Goal: Contribute content: Contribute content

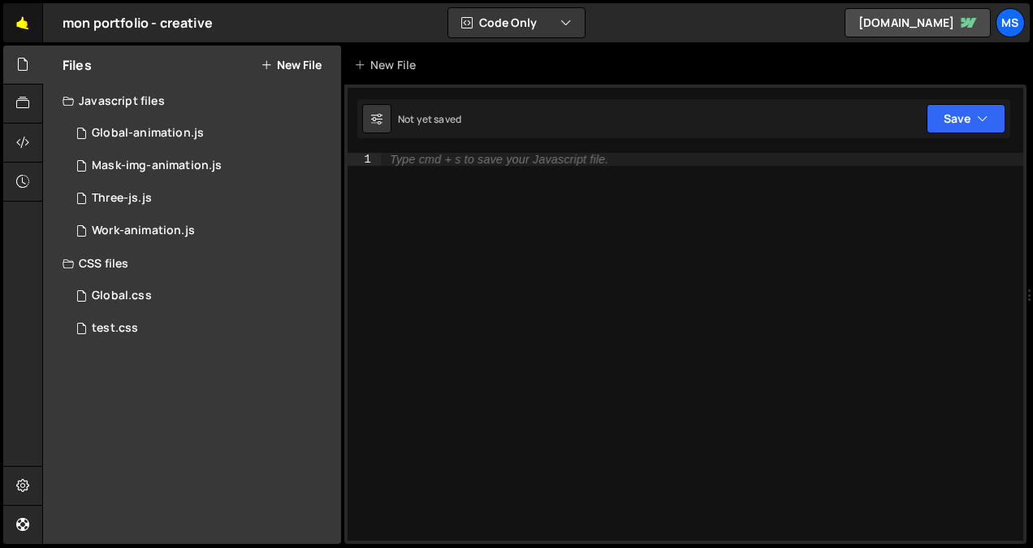
click at [26, 23] on link "🤙" at bounding box center [23, 22] width 40 height 39
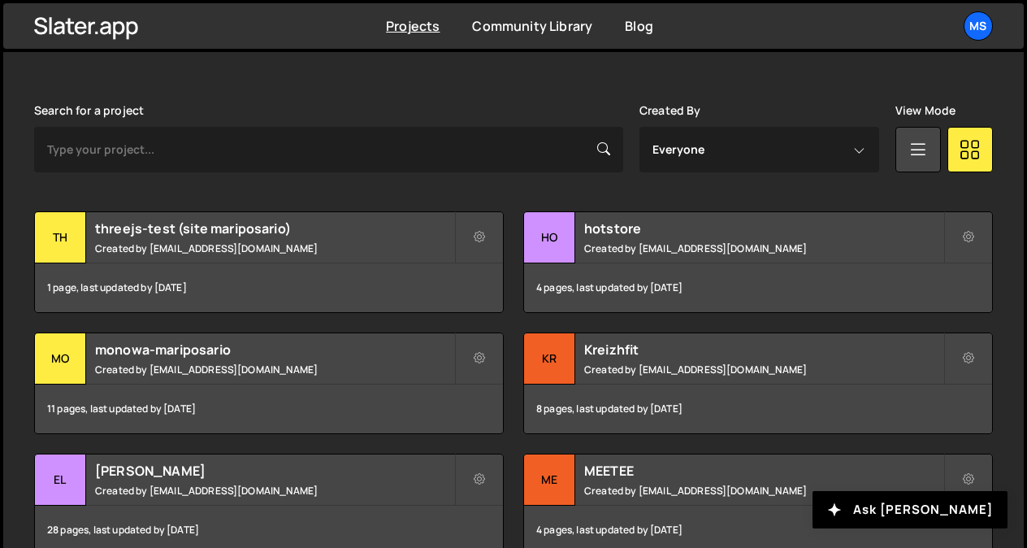
scroll to position [444, 0]
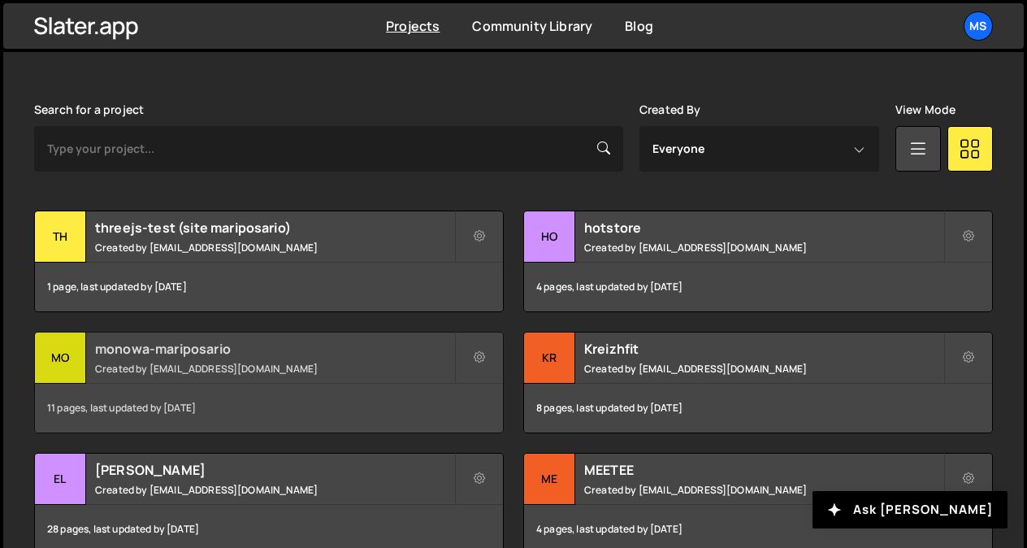
click at [236, 366] on small "Created by snowmahana.fitt@gmail.com" at bounding box center [274, 368] width 359 height 14
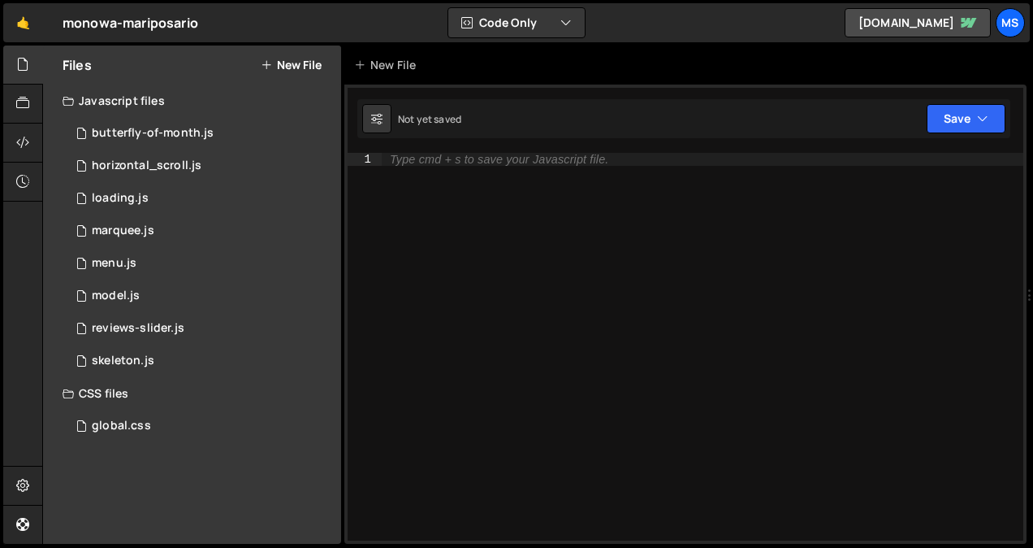
click at [311, 67] on button "New File" at bounding box center [291, 64] width 61 height 13
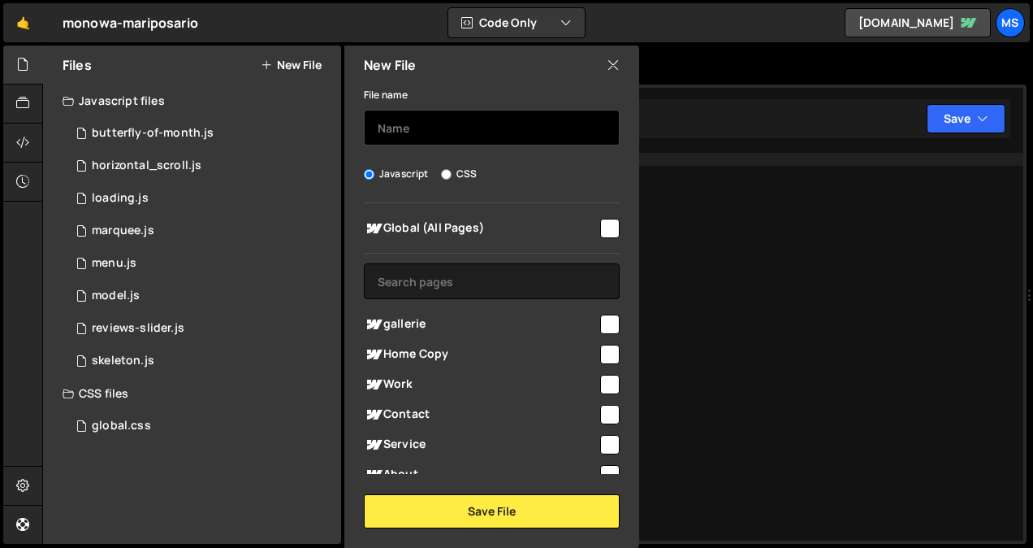
click at [423, 136] on input "text" at bounding box center [492, 128] width 256 height 36
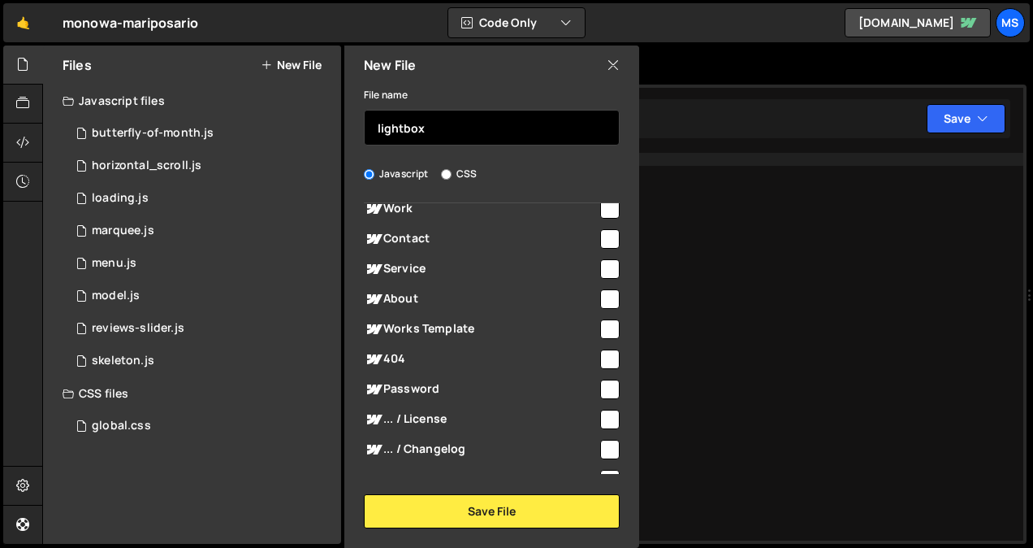
scroll to position [176, 0]
type input "lightbox"
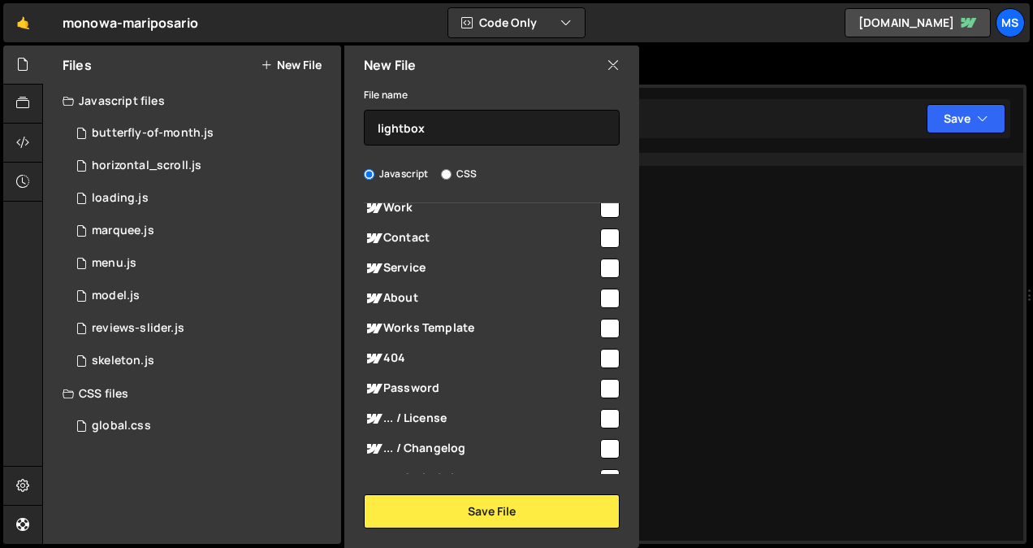
click at [609, 297] on input "checkbox" at bounding box center [609, 297] width 19 height 19
checkbox input "true"
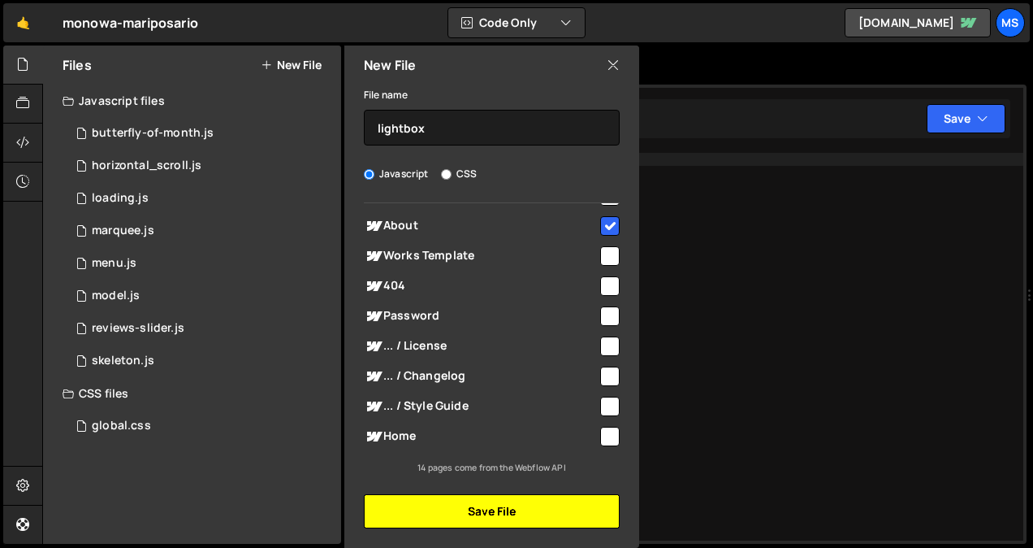
click at [481, 501] on button "Save File" at bounding box center [492, 511] width 256 height 34
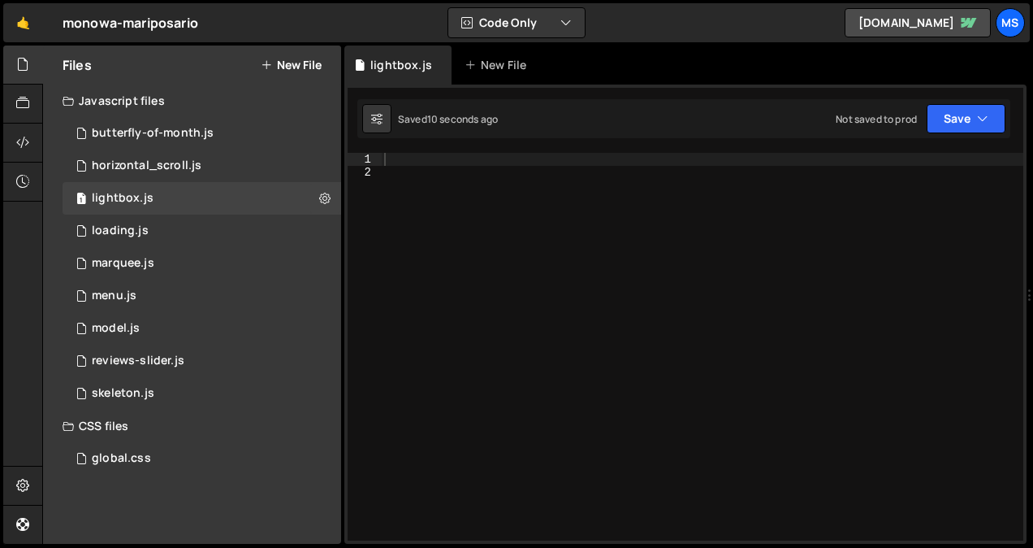
click at [561, 206] on div at bounding box center [702, 360] width 643 height 414
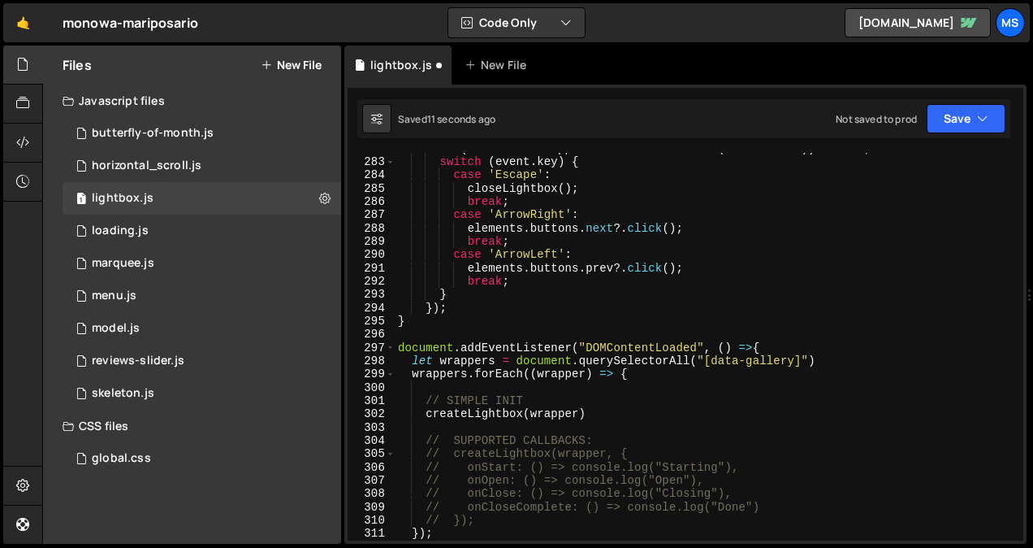
scroll to position [3818, 0]
click at [652, 320] on div "if ( ! elements . wrapper . classList . contains ( 'is-active' )) return ; swit…" at bounding box center [706, 349] width 622 height 414
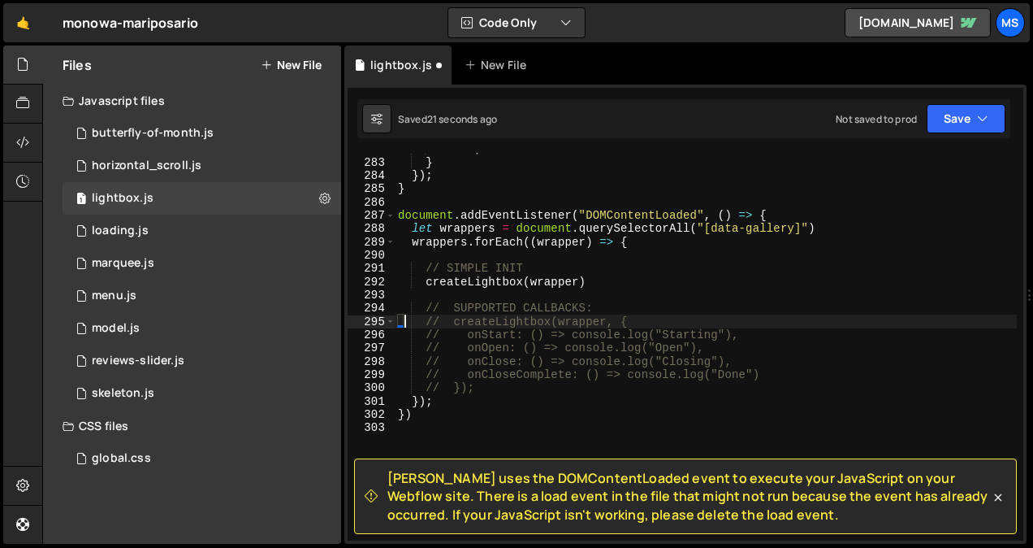
scroll to position [3805, 0]
type textarea "})"
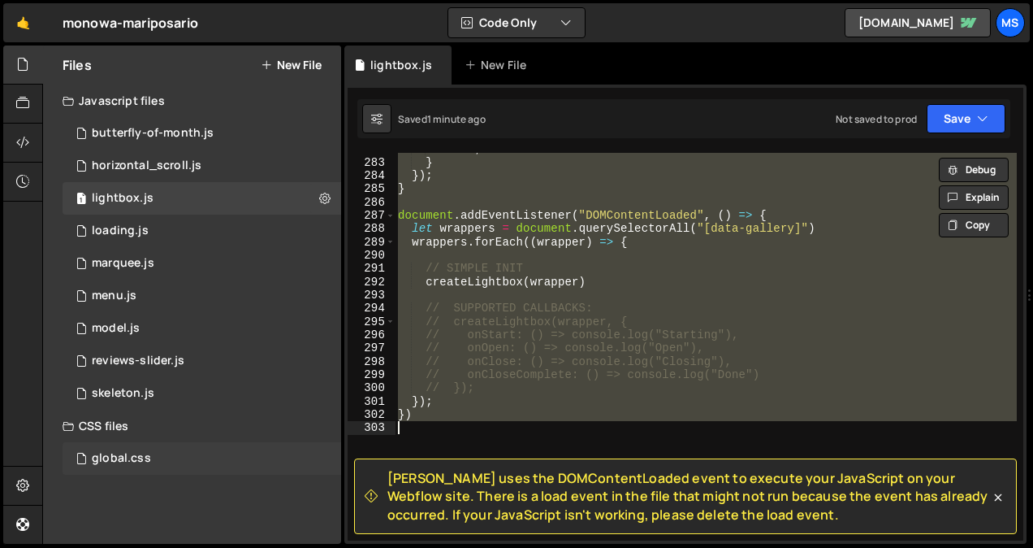
click at [161, 451] on div "global.css 0" at bounding box center [202, 458] width 279 height 32
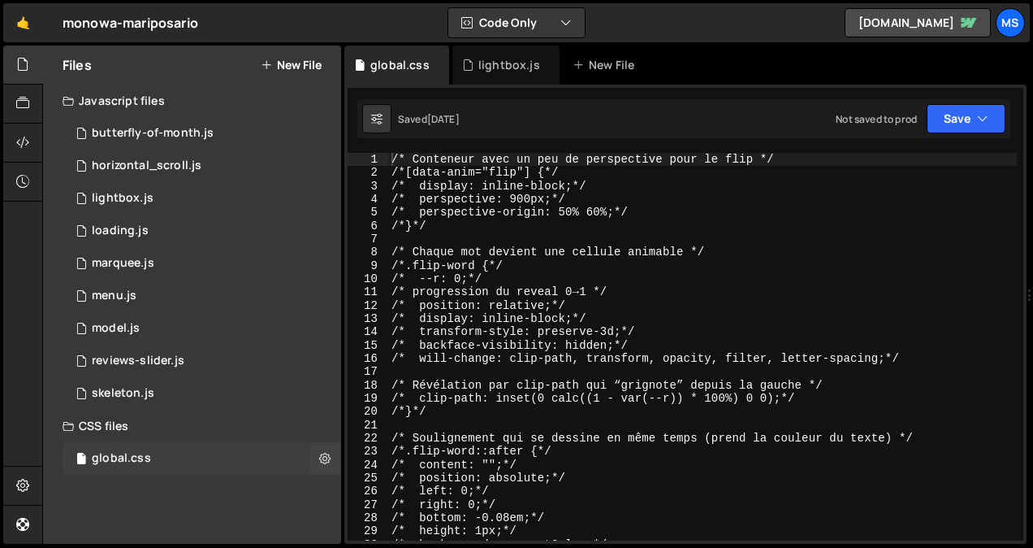
click at [221, 464] on div "global.css 0" at bounding box center [202, 458] width 279 height 32
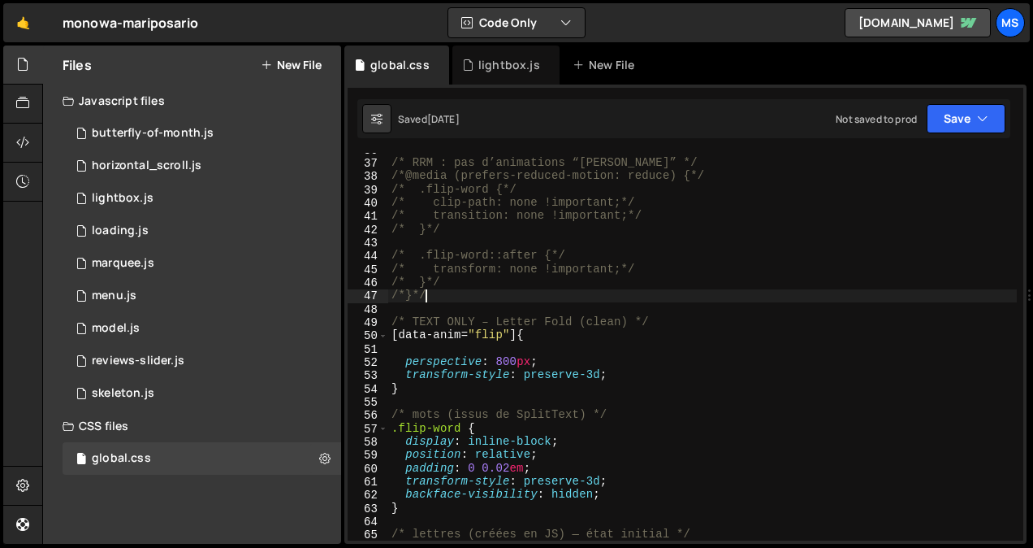
scroll to position [0, 0]
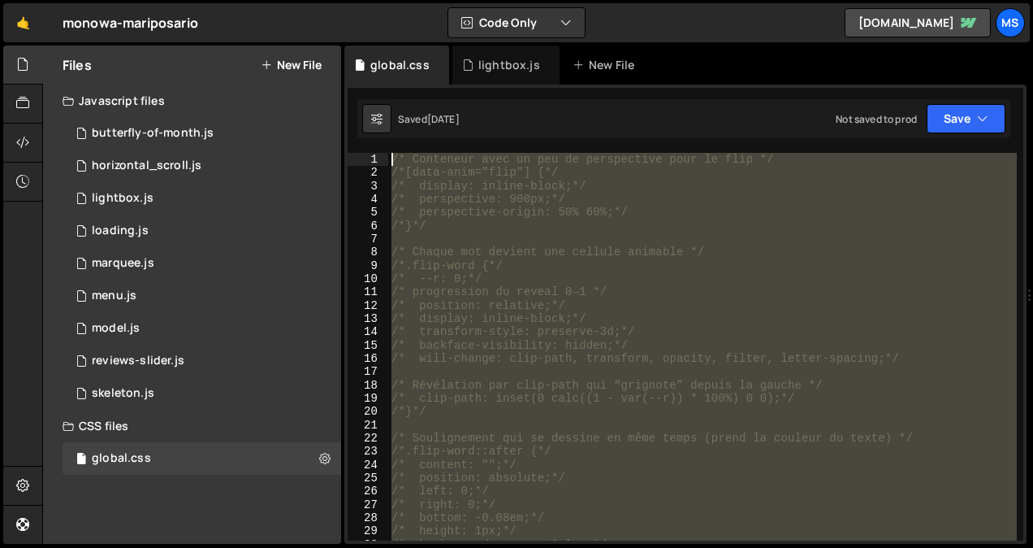
drag, startPoint x: 489, startPoint y: 299, endPoint x: 310, endPoint y: -60, distance: 401.4
click at [310, 0] on html "Projects [GEOGRAPHIC_DATA] Blog ms Projects Your Teams Invite team member Accou…" at bounding box center [516, 274] width 1033 height 548
type textarea "/* Conteneur avec un peu de perspective pour le flip */ /*[data-anim="flip"] {*/"
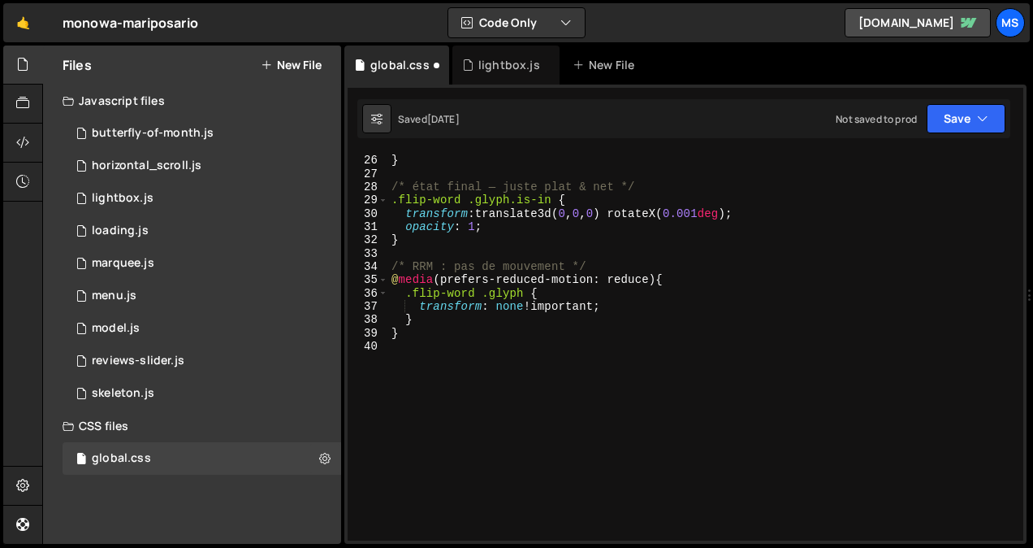
scroll to position [330, 0]
click at [458, 361] on div "will-change : transform , opacity ; } /* état final — juste plat & net */ .flip…" at bounding box center [702, 348] width 629 height 414
type textarea ":"
type textarea "/* lightbox */"
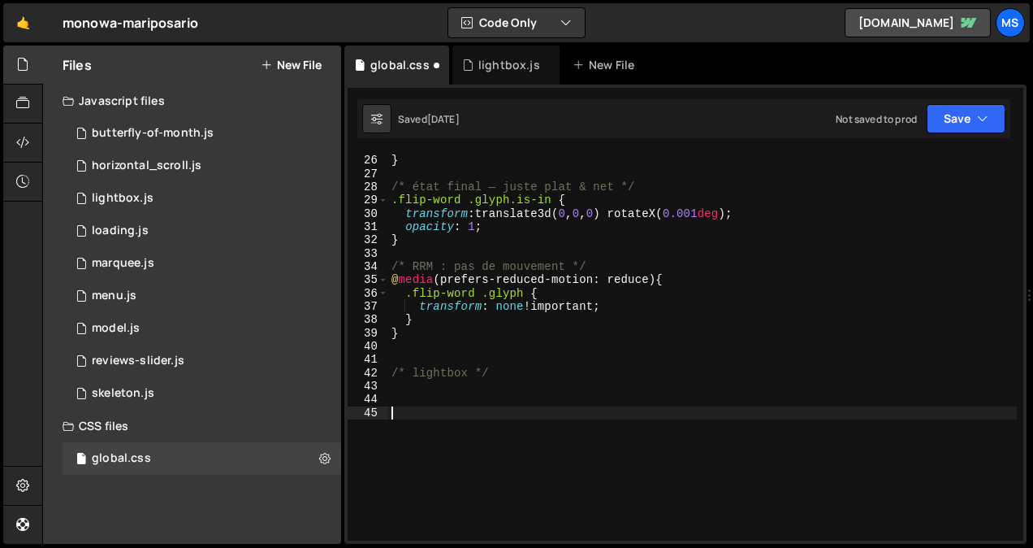
paste textarea ".lightbox-nav__button:nth-of-type(2):hover .lightbox-nav__dot{ transform: trans…"
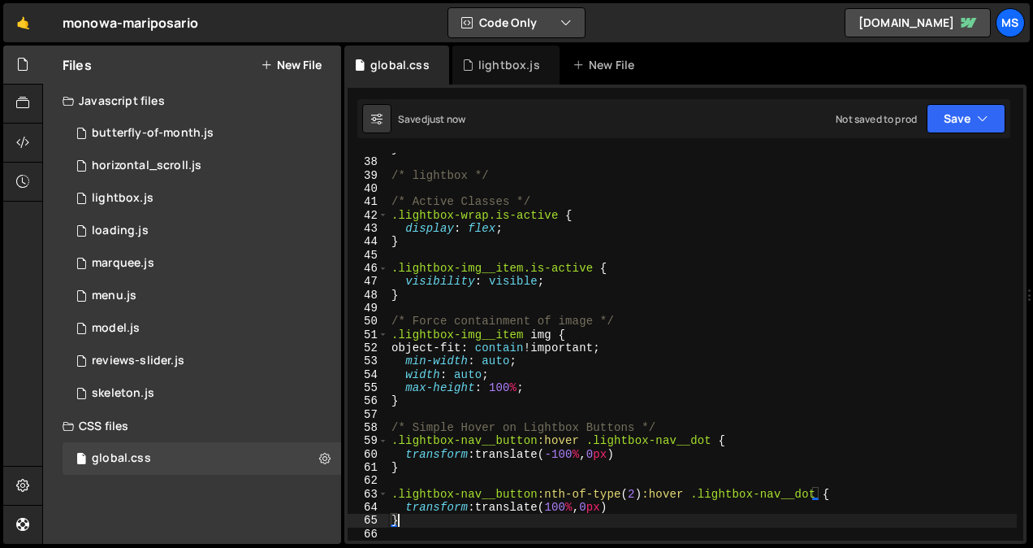
type textarea "}"
click at [489, 65] on div "lightbox.js" at bounding box center [509, 65] width 62 height 16
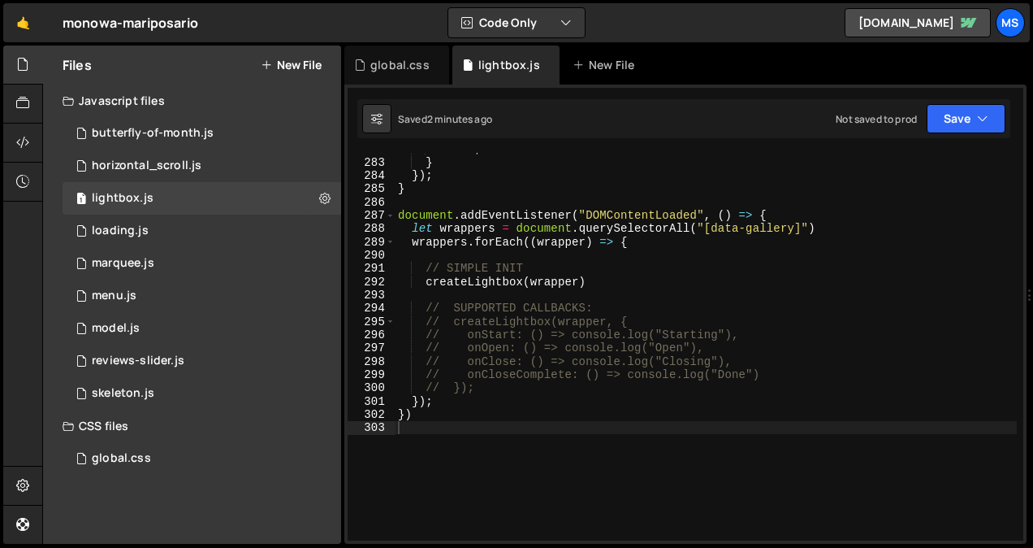
click at [526, 455] on div "break ; } }) ; } document . addEventListener ( "DOMContentLoaded" , ( ) => { le…" at bounding box center [706, 349] width 622 height 414
type textarea "})"
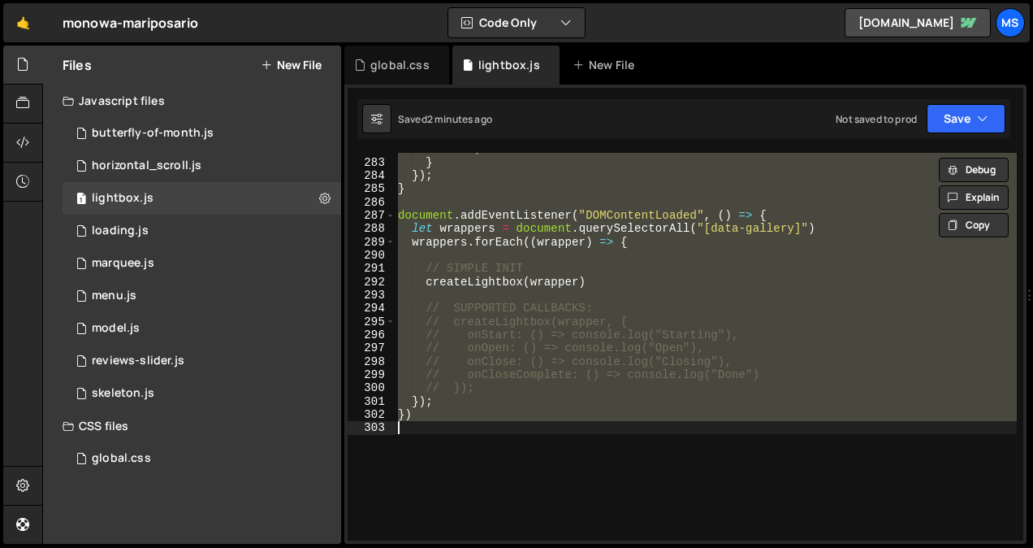
paste textarea
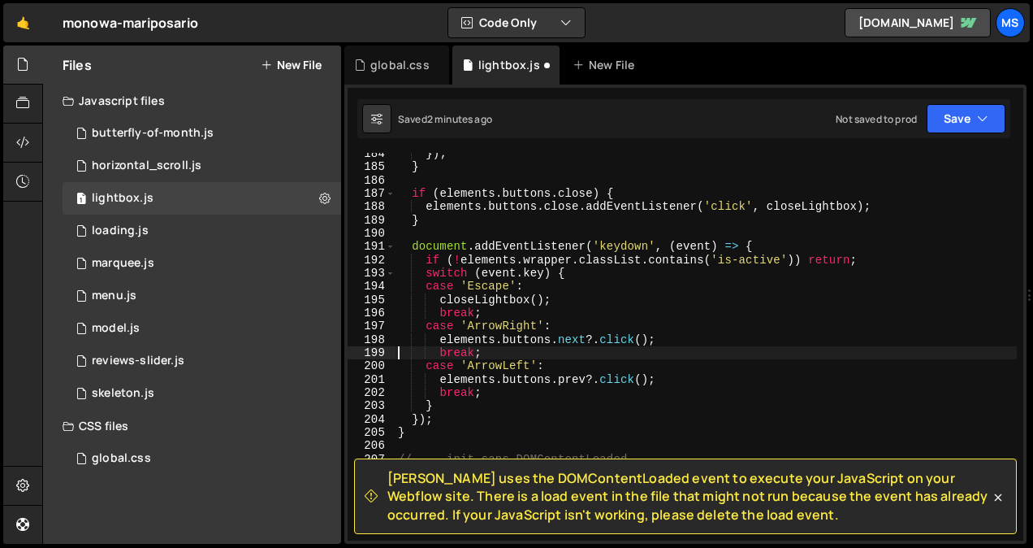
scroll to position [2513, 0]
click at [631, 327] on div "}) ; } if ( elements . buttons . close ) { elements . buttons . close . addEven…" at bounding box center [706, 354] width 622 height 414
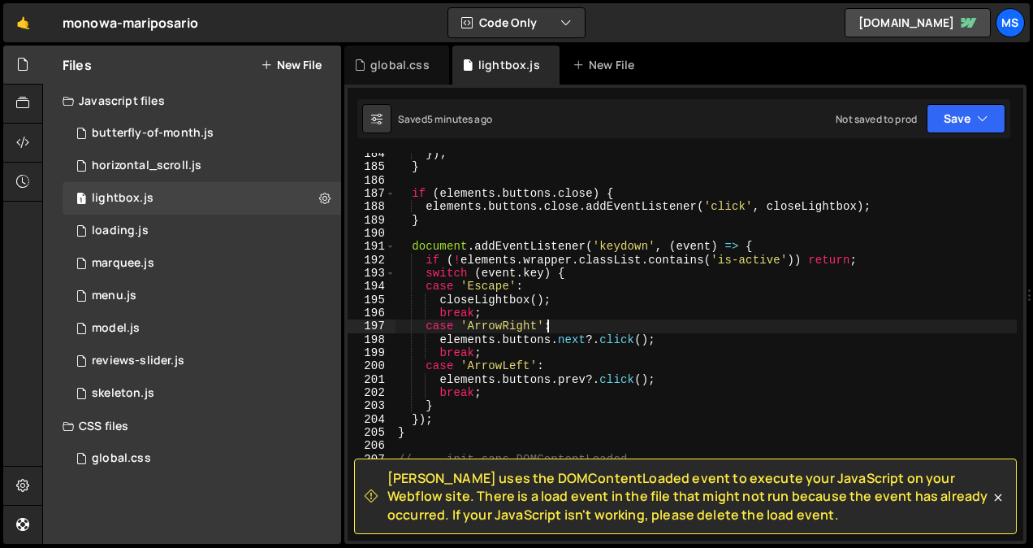
type textarea "});"
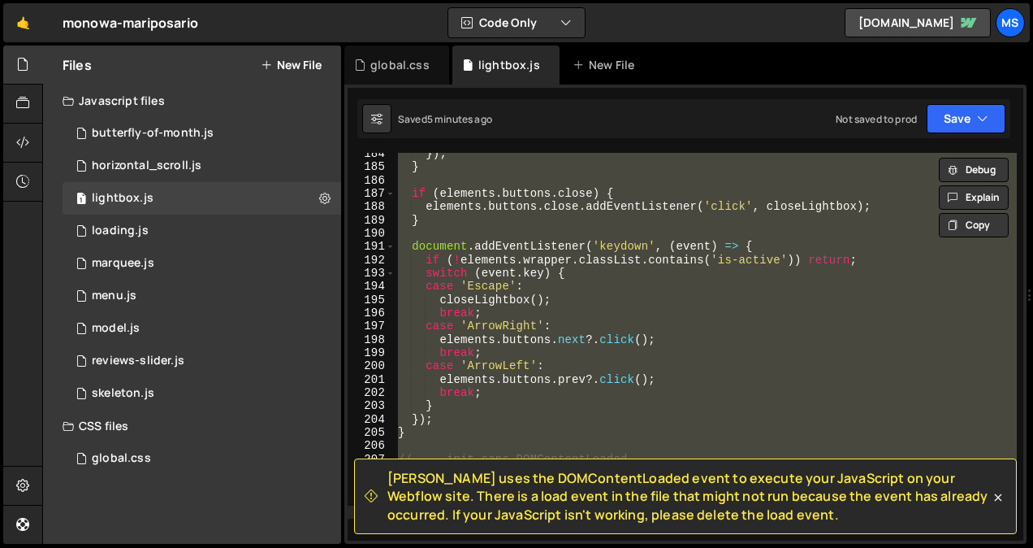
paste textarea
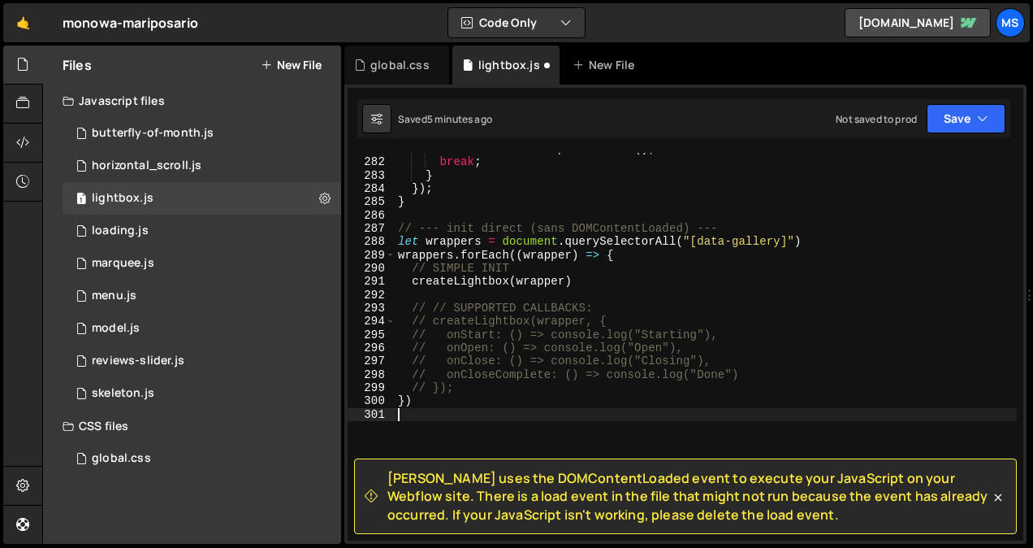
scroll to position [3792, 0]
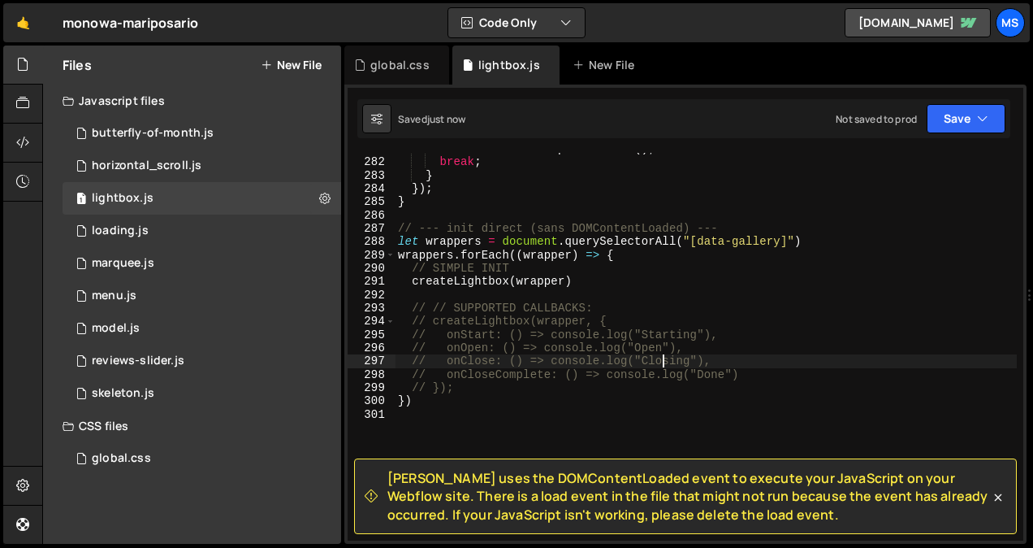
click at [662, 363] on div "elements . buttons . prev ?. click ( ) ; break ; } }) ; } // --- init direct (s…" at bounding box center [706, 349] width 622 height 414
click at [575, 348] on div "elements . buttons . prev ?. click ( ) ; break ; } }) ; } // --- init direct (s…" at bounding box center [706, 349] width 622 height 414
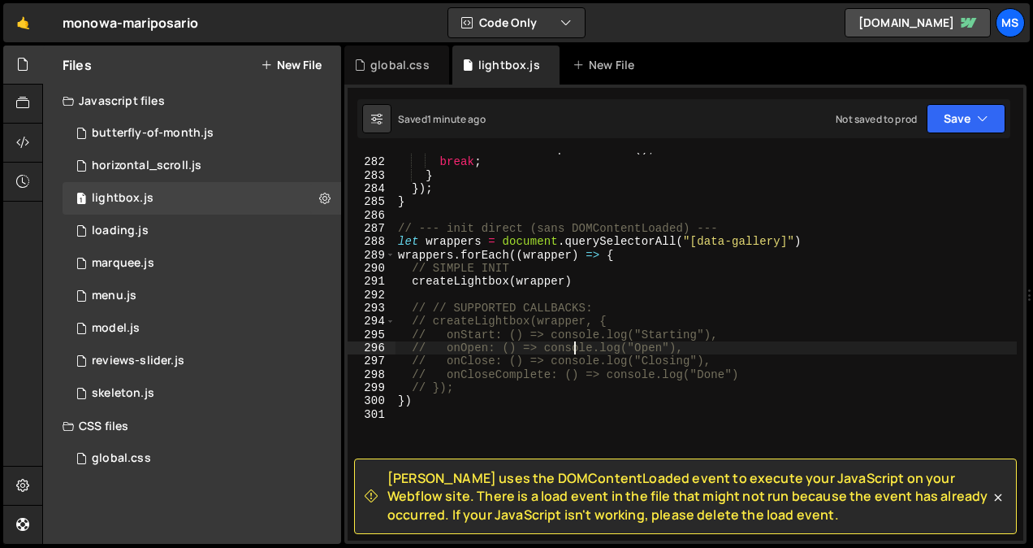
type textarea "})"
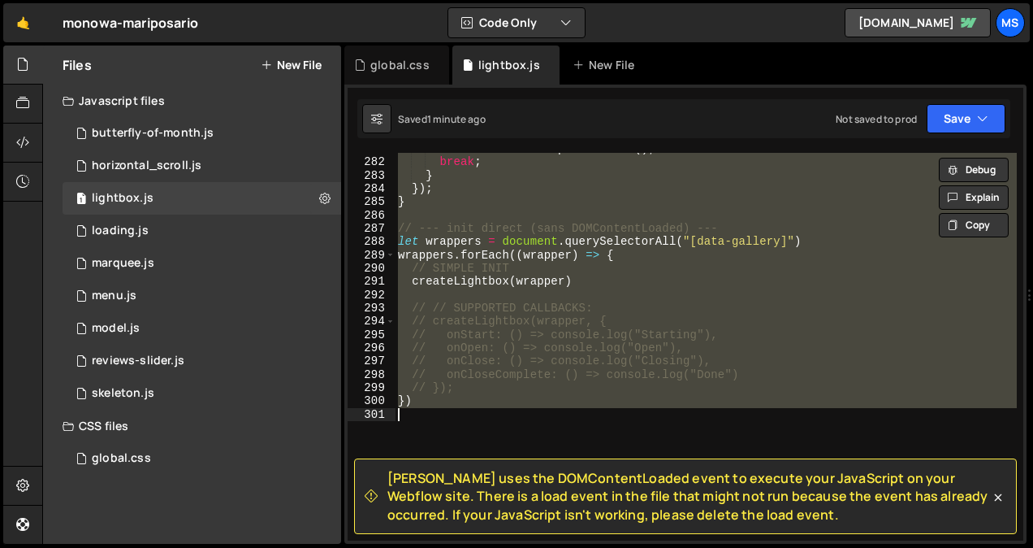
paste textarea
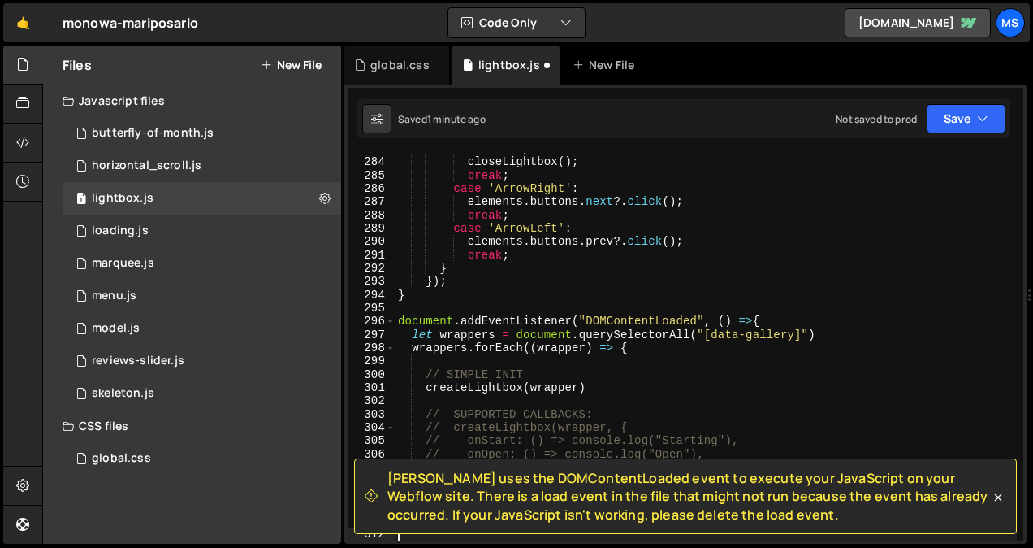
scroll to position [3818, 0]
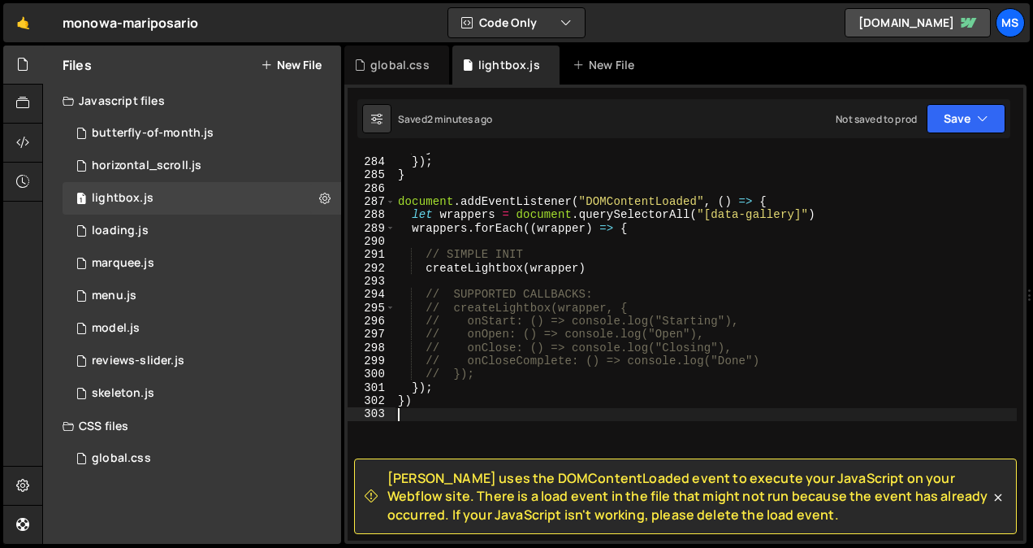
type textarea "})"
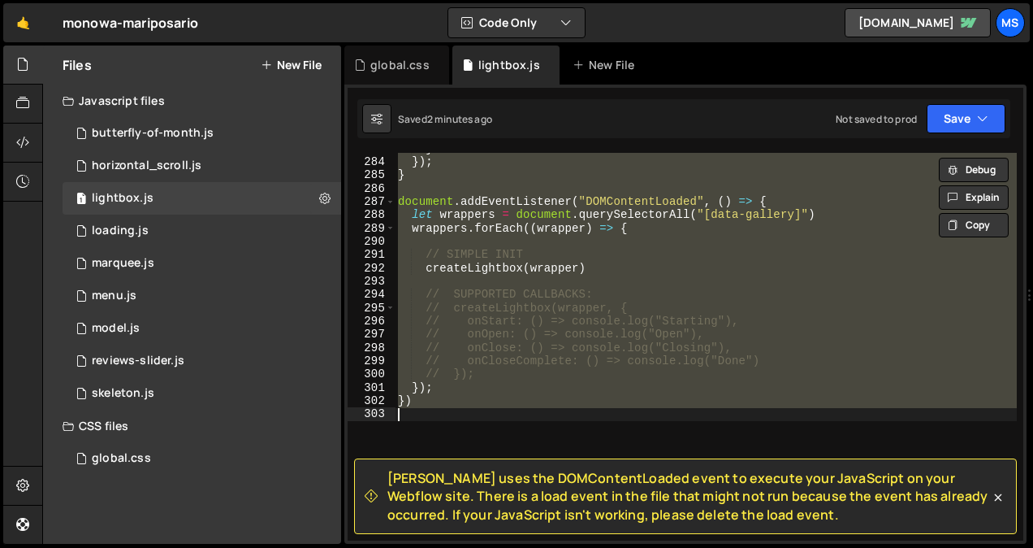
paste textarea
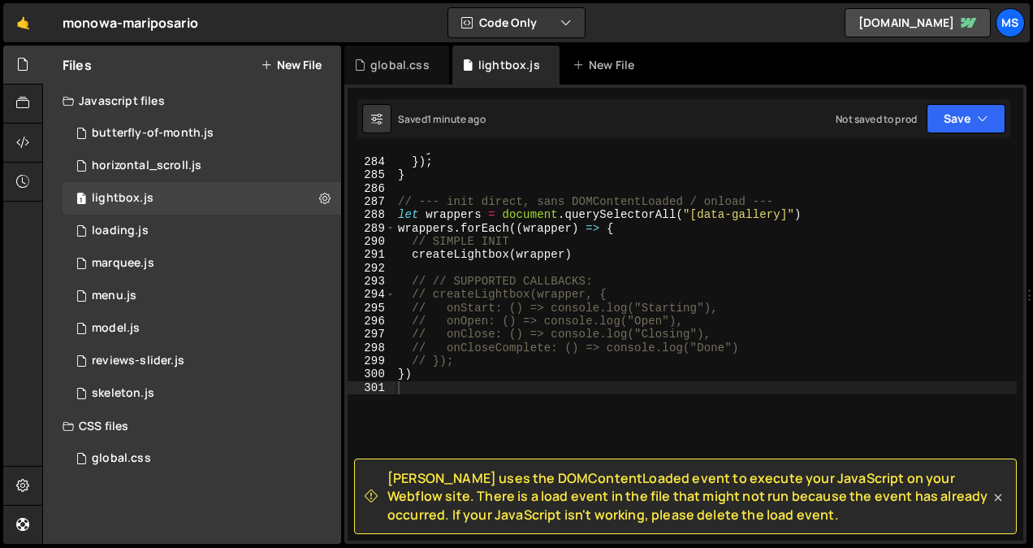
click at [998, 496] on icon at bounding box center [998, 496] width 7 height 7
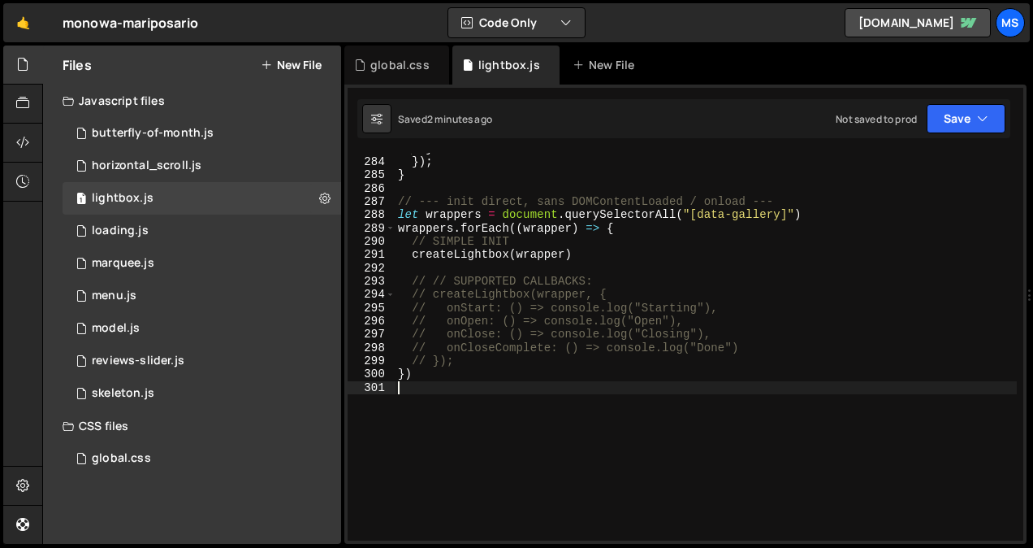
click at [703, 389] on div "} }) ; } // --- init direct, sans DOMContentLoaded / onload --- let wrappers = …" at bounding box center [706, 349] width 622 height 414
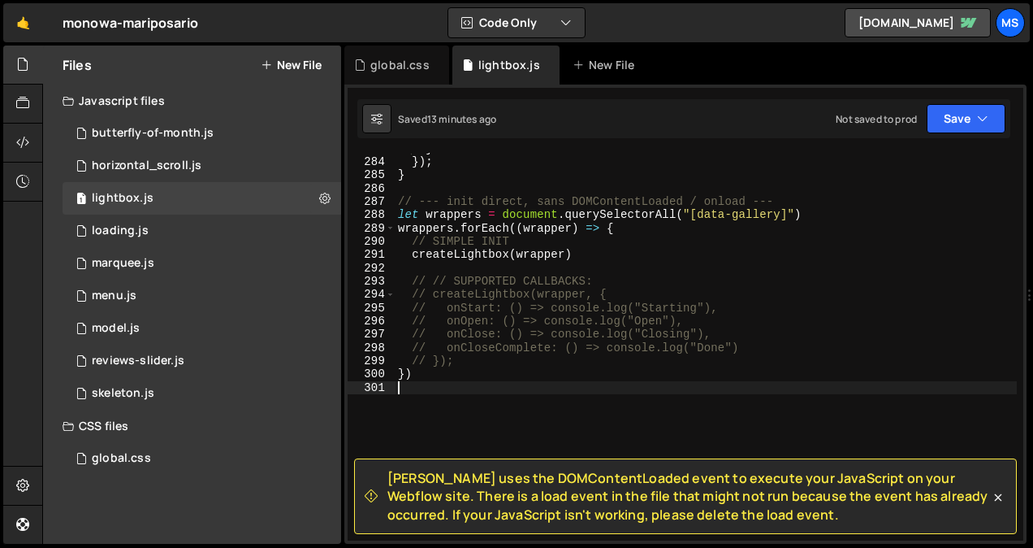
type textarea "})"
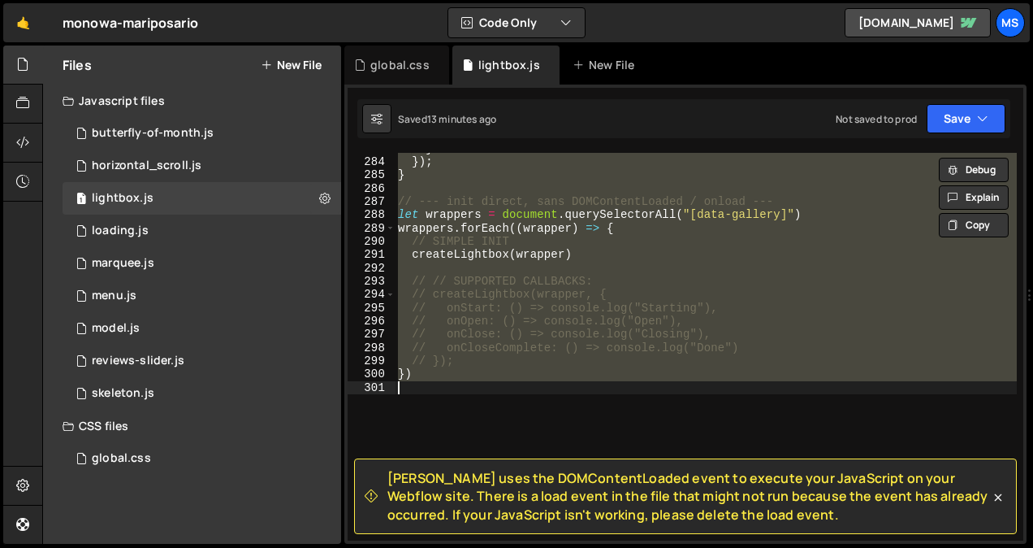
paste textarea
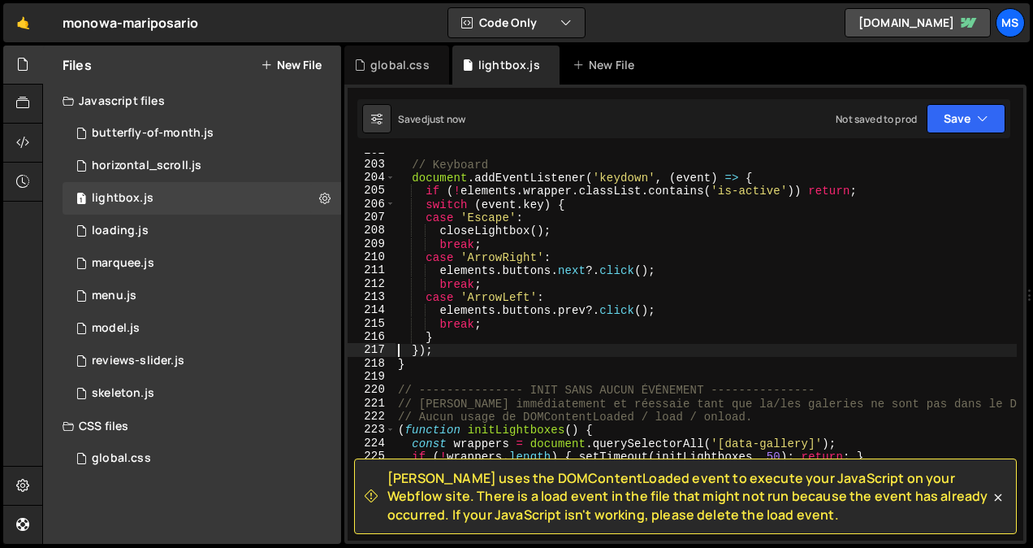
scroll to position [2725, 0]
click at [693, 365] on div "// Keyboard document . addEventListener ( 'keydown' , ( event ) => { if ( ! ele…" at bounding box center [706, 354] width 622 height 414
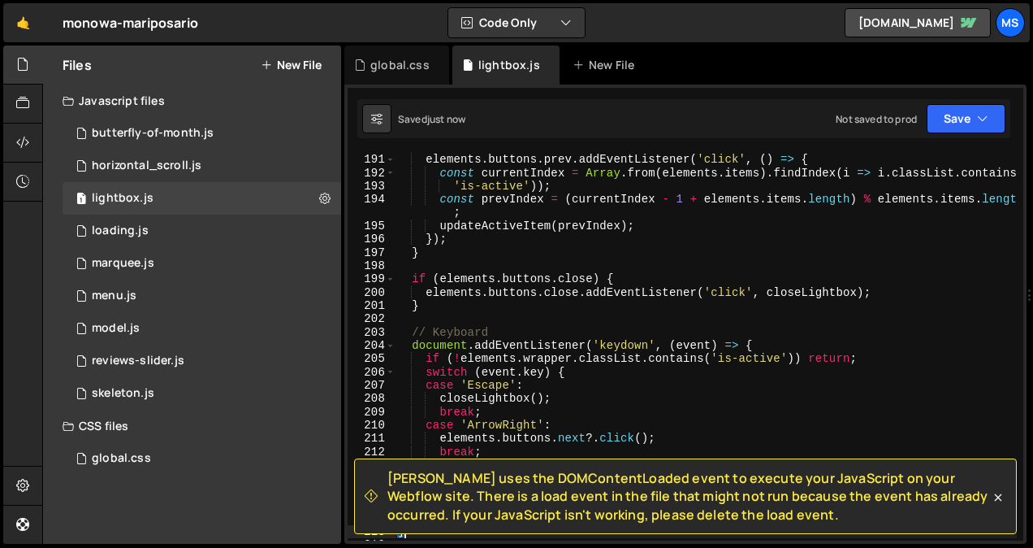
scroll to position [2559, 0]
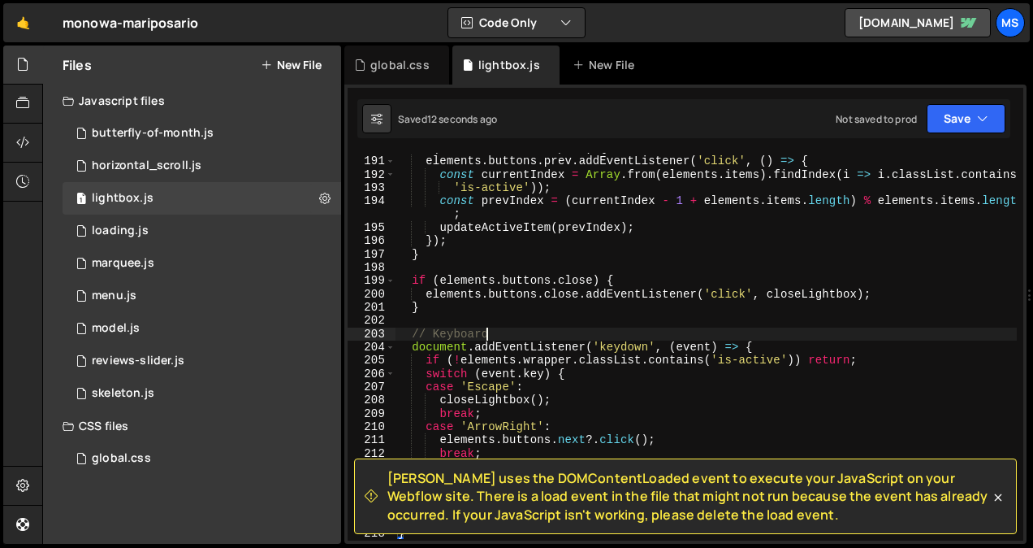
click at [732, 334] on div "if ( elements . buttons . prev ) { elements . buttons . prev . addEventListener…" at bounding box center [706, 348] width 622 height 414
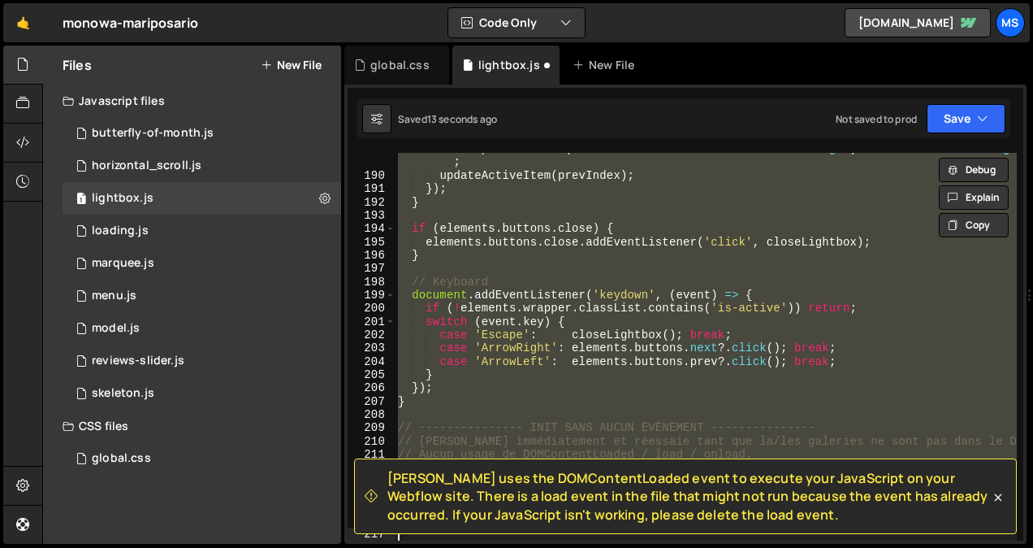
type textarea "})"
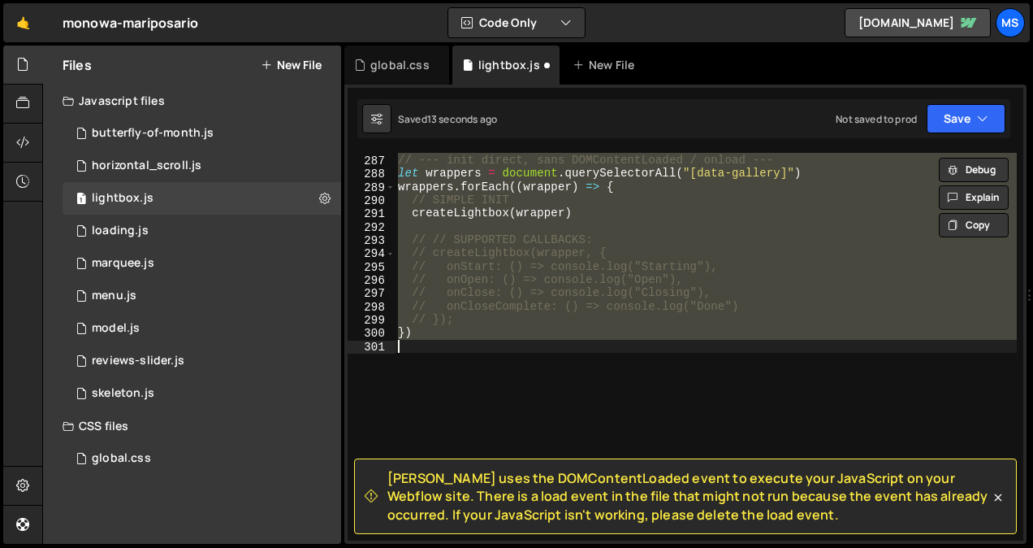
scroll to position [3859, 0]
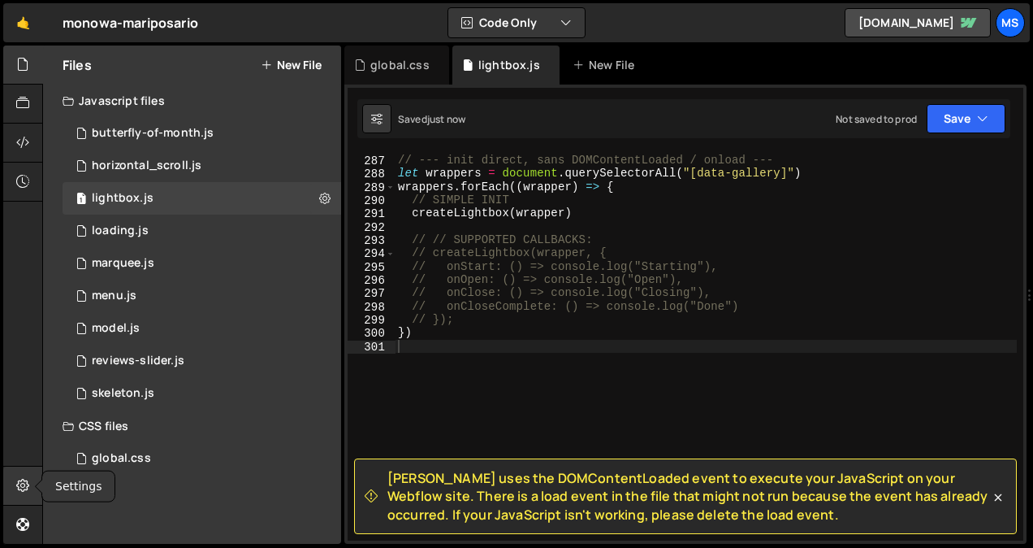
click at [19, 486] on icon at bounding box center [22, 485] width 13 height 18
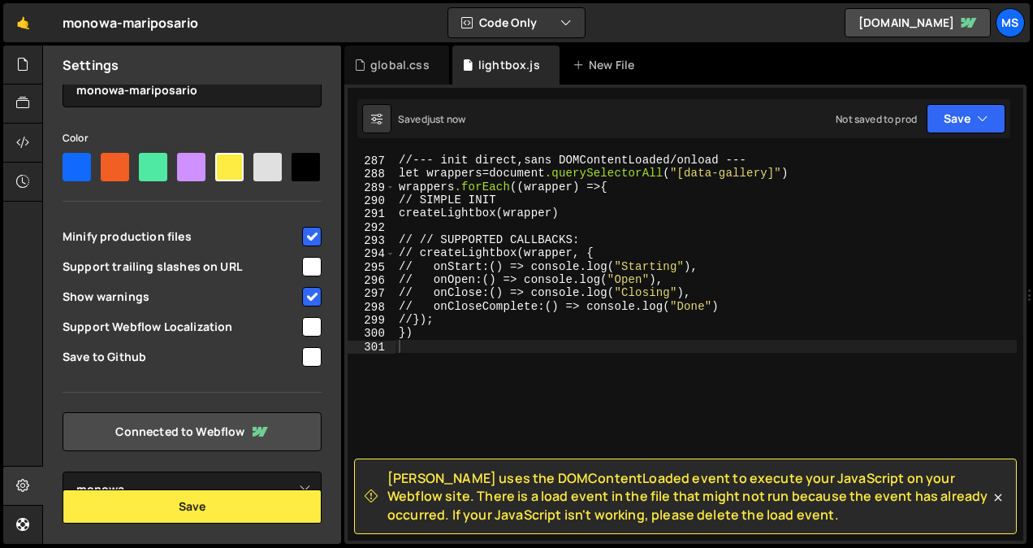
scroll to position [149, 0]
click at [155, 426] on link "Connected to Webflow" at bounding box center [192, 431] width 259 height 39
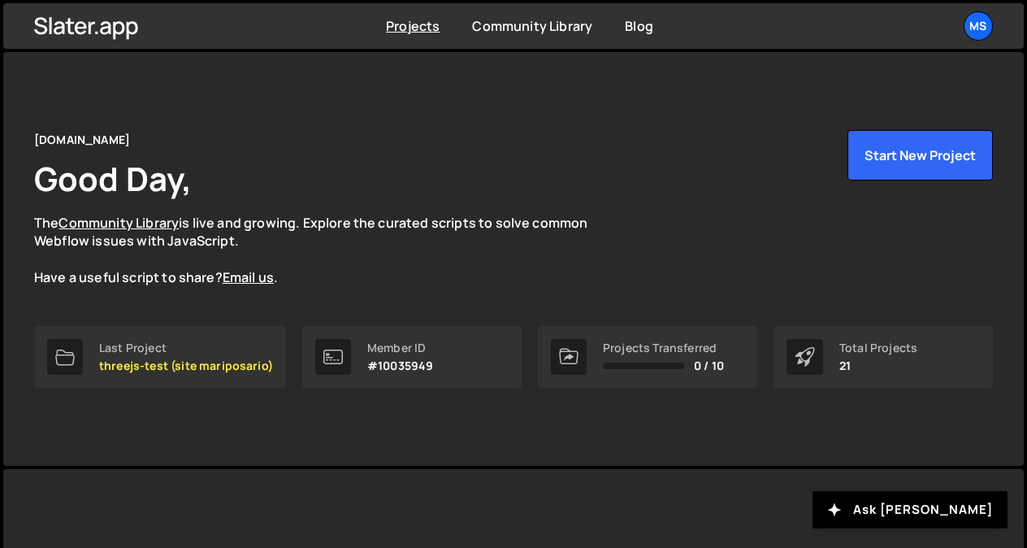
click at [218, 444] on div "msconnect.dev Good Day, The Community Library is live and growing. Explore the …" at bounding box center [513, 258] width 1007 height 413
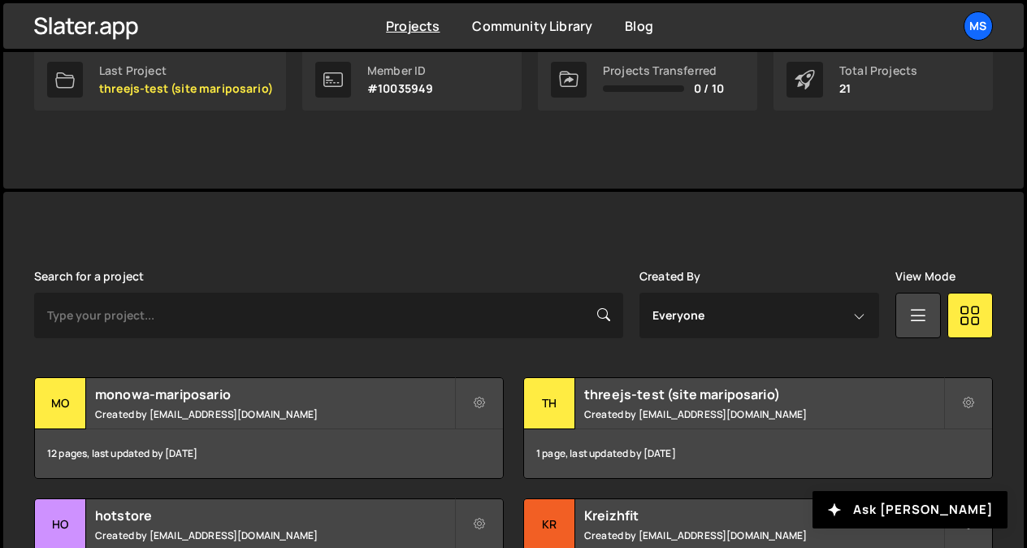
scroll to position [289, 0]
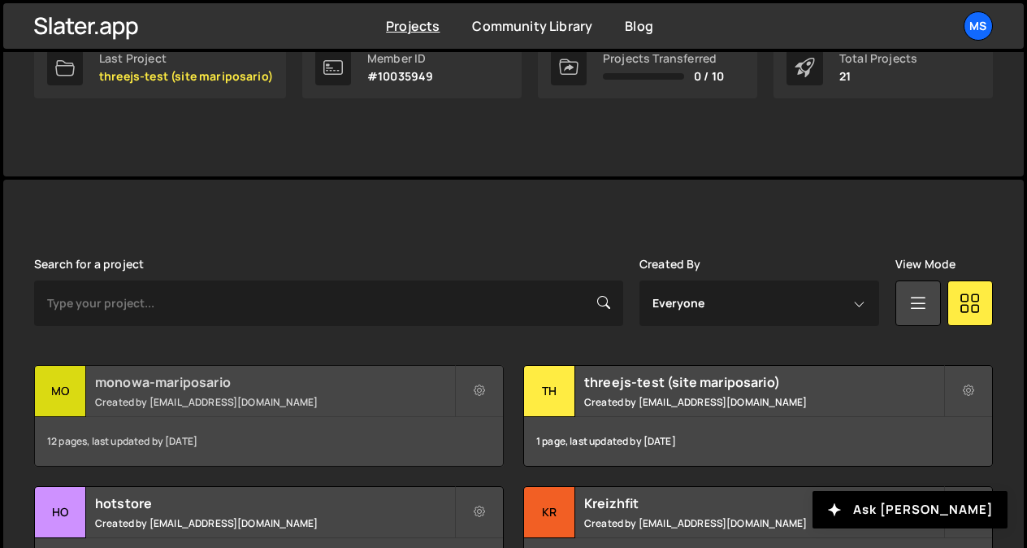
click at [208, 389] on h2 "monowa-mariposario" at bounding box center [274, 382] width 359 height 18
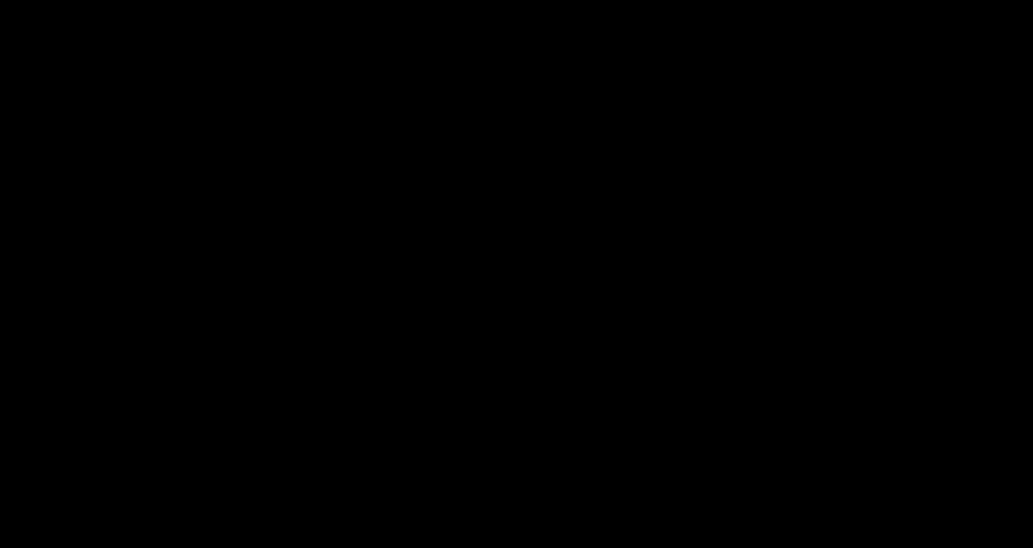
select select "68b1de7f5386e98bd20233dd"
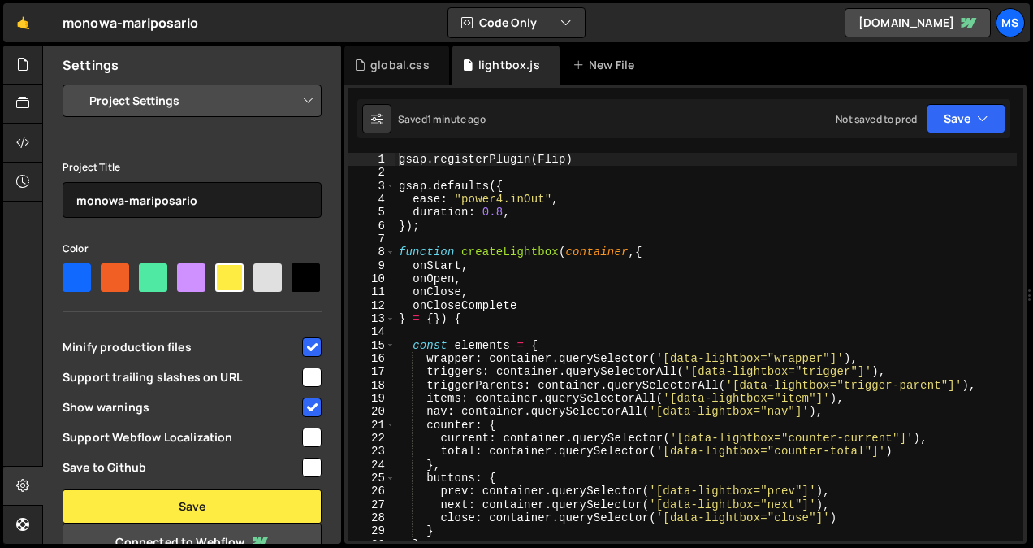
click at [293, 102] on select "Project Settings Code Editor Settings Chat Settings" at bounding box center [195, 101] width 238 height 36
click at [29, 62] on icon at bounding box center [22, 64] width 13 height 18
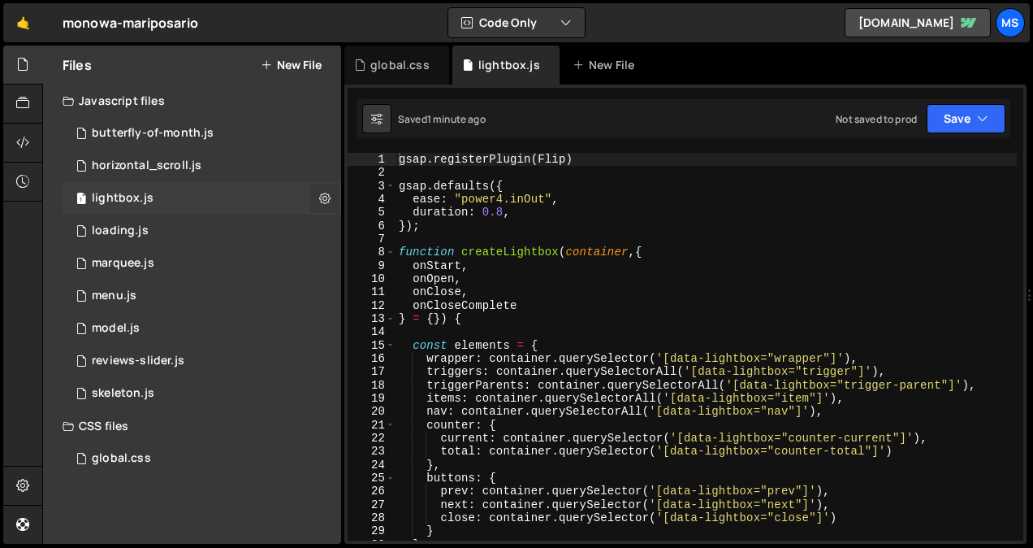
click at [331, 197] on button at bounding box center [324, 198] width 29 height 29
type input "lightbox"
radio input "true"
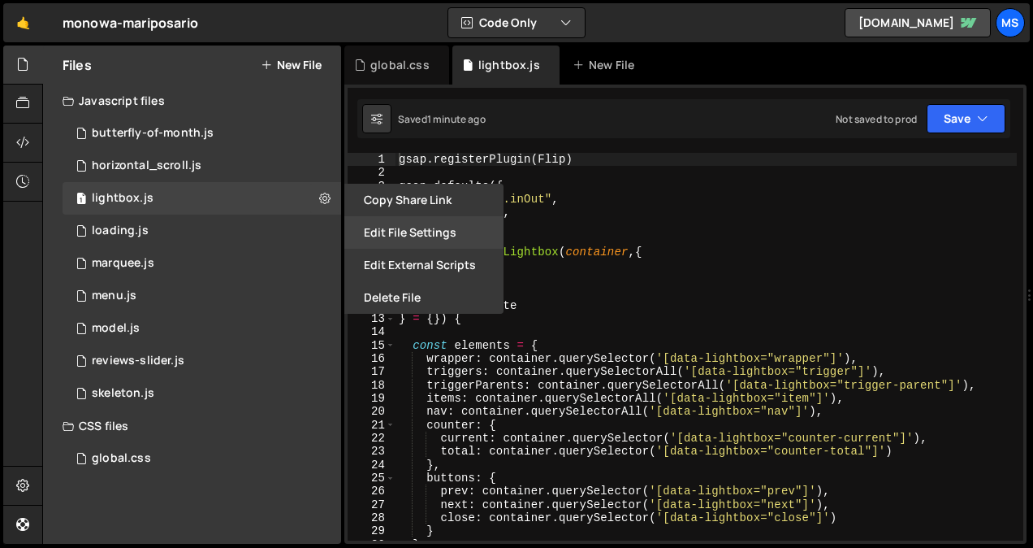
click at [399, 243] on button "Edit File Settings" at bounding box center [423, 232] width 159 height 32
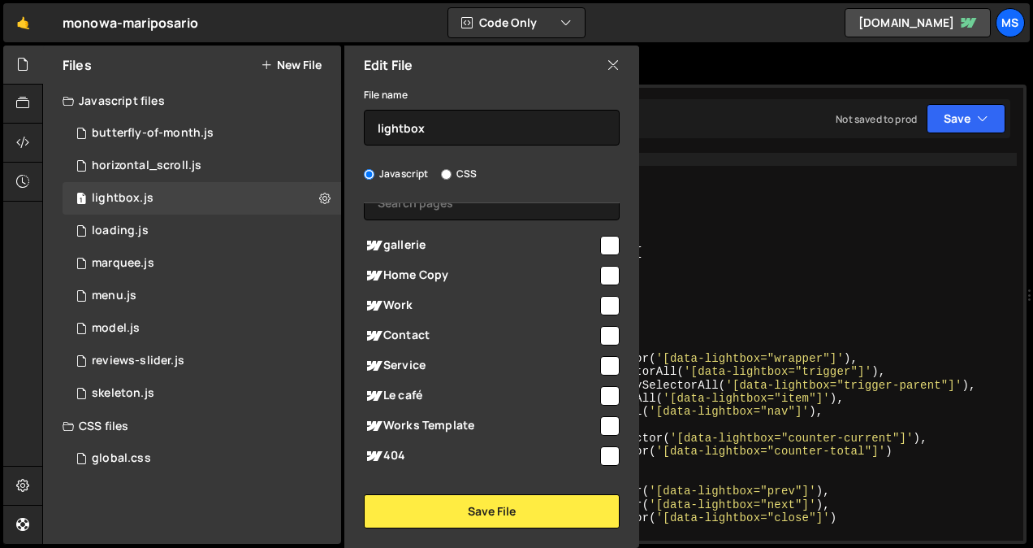
scroll to position [84, 0]
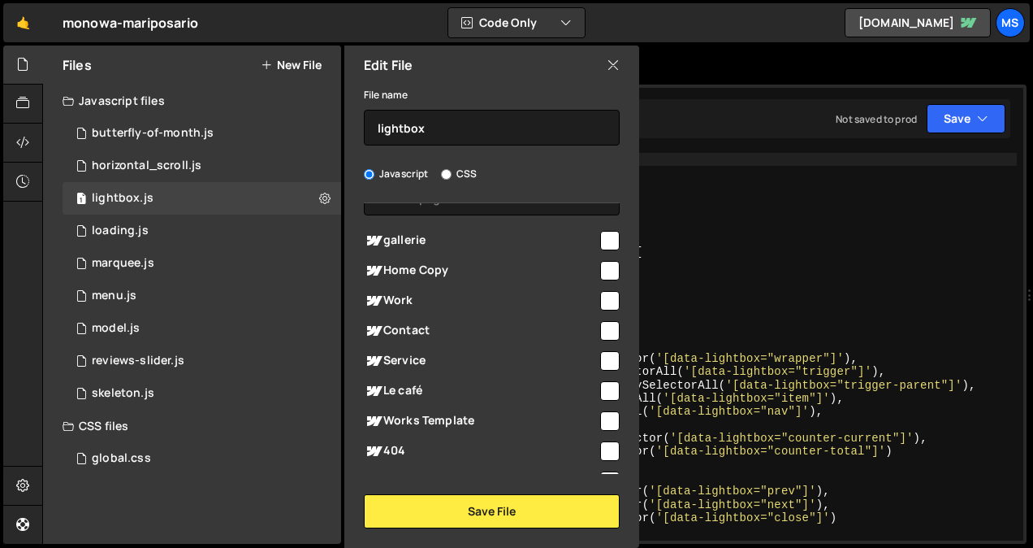
click at [610, 392] on input "checkbox" at bounding box center [609, 390] width 19 height 19
checkbox input "true"
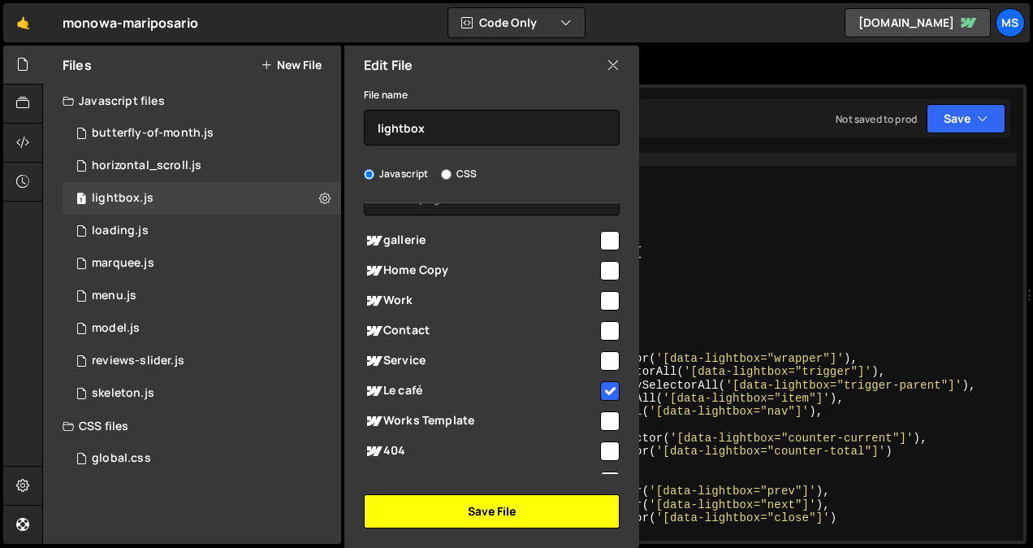
click at [543, 510] on button "Save File" at bounding box center [492, 511] width 256 height 34
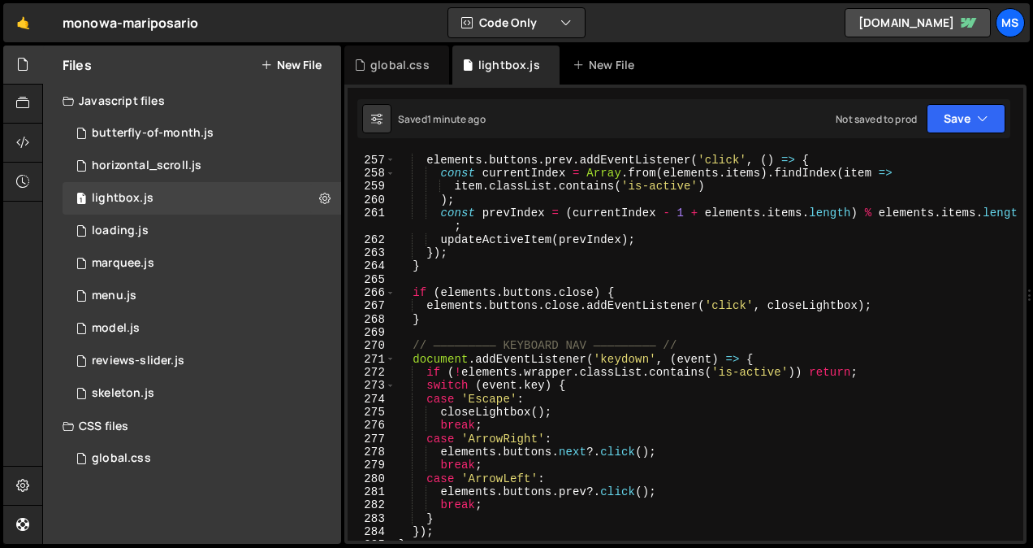
scroll to position [3859, 0]
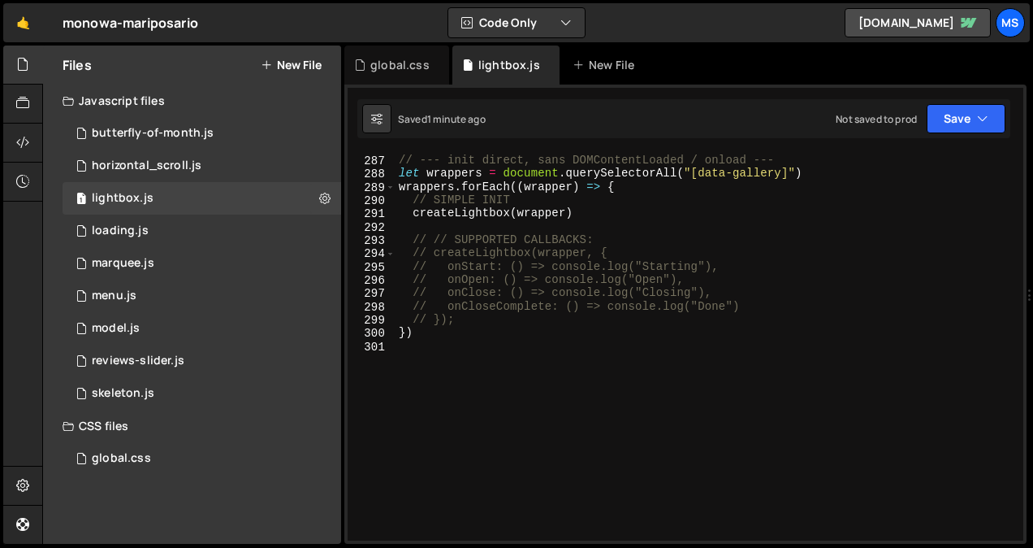
click at [618, 390] on div "// --- init direct, sans DOMContentLoaded / onload --- let wrappers = document …" at bounding box center [706, 348] width 621 height 414
